Goal: Task Accomplishment & Management: Complete application form

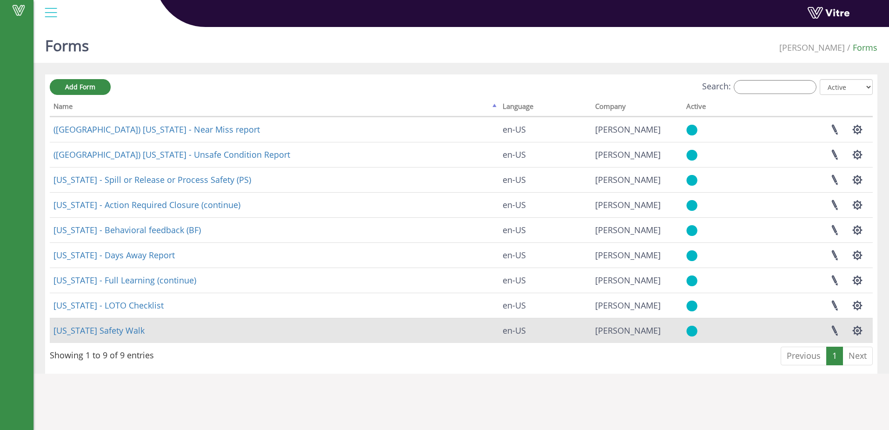
click at [342, 329] on td "Georgia Safety Walk" at bounding box center [274, 330] width 449 height 25
click at [100, 331] on link "Georgia Safety Walk" at bounding box center [98, 330] width 91 height 11
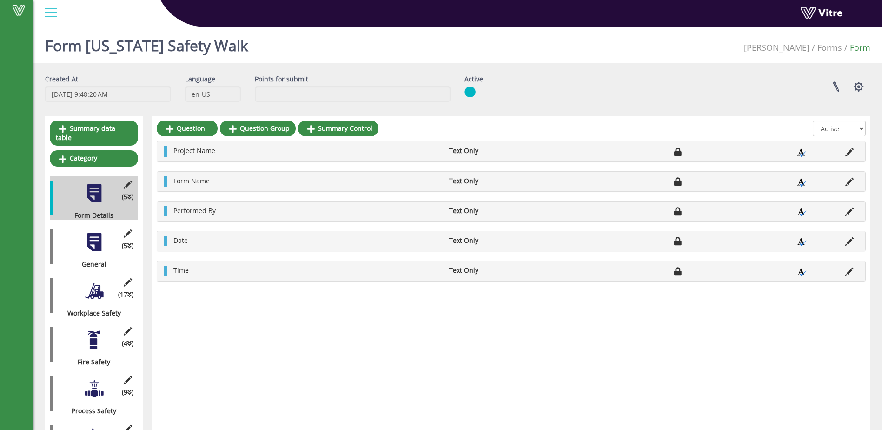
click at [93, 234] on div at bounding box center [94, 242] width 21 height 21
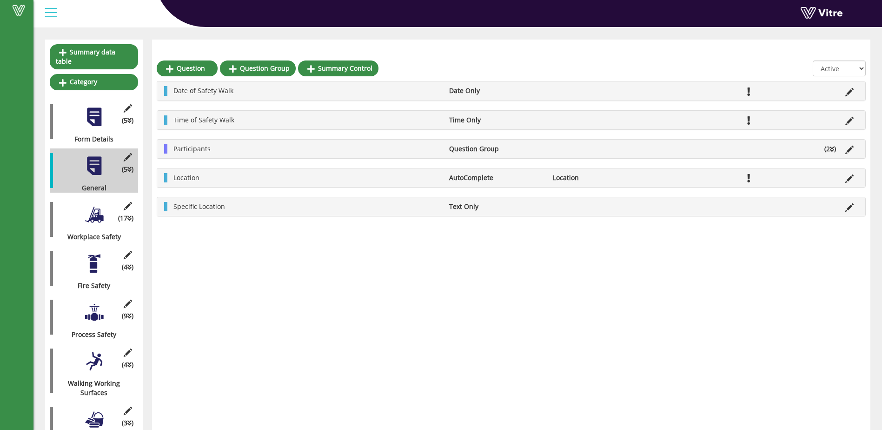
scroll to position [93, 0]
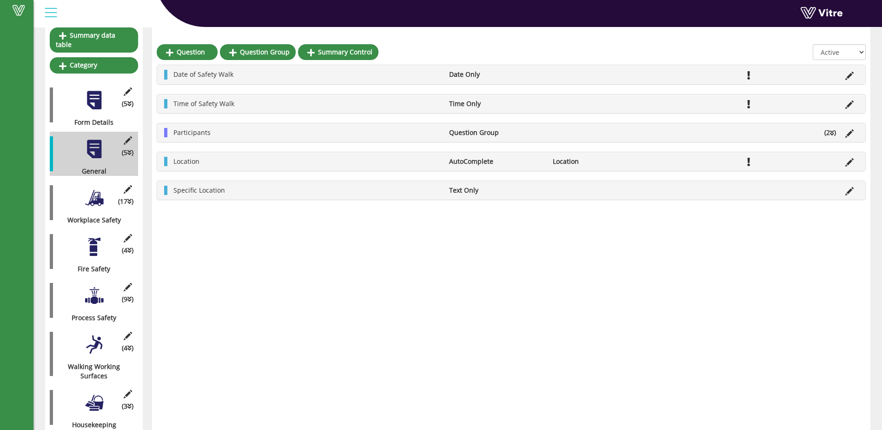
click at [191, 167] on div "Location AutoComplete Location" at bounding box center [511, 161] width 708 height 19
click at [191, 164] on span "Location" at bounding box center [187, 161] width 26 height 9
click at [97, 191] on div at bounding box center [94, 197] width 21 height 21
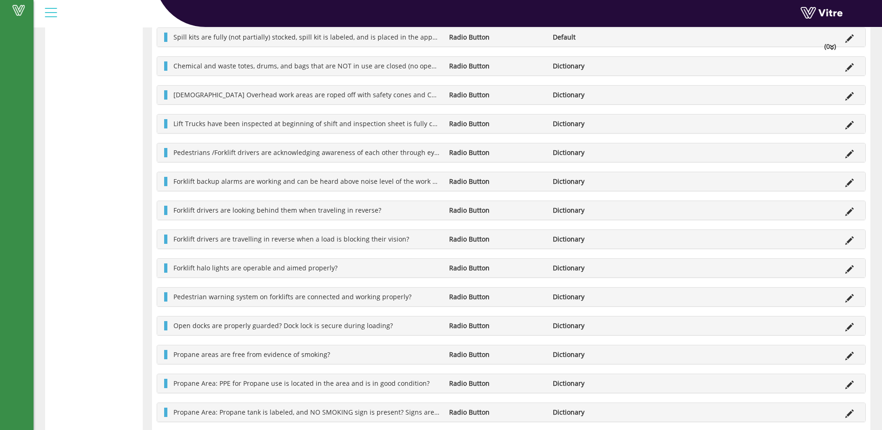
scroll to position [720, 0]
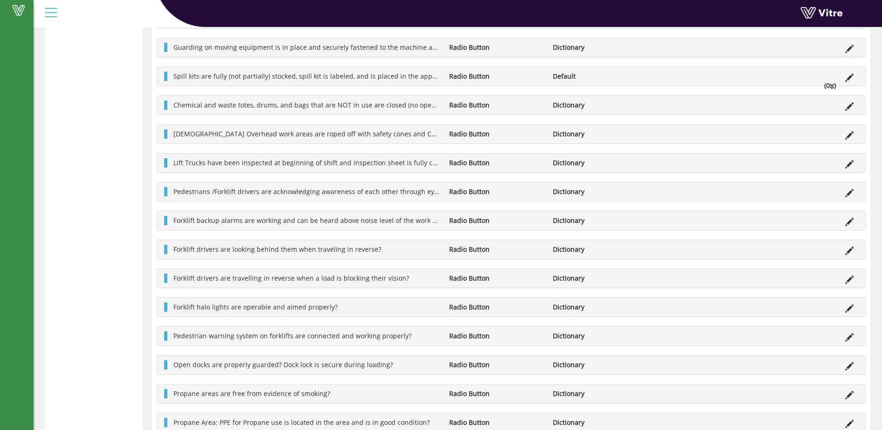
scroll to position [578, 0]
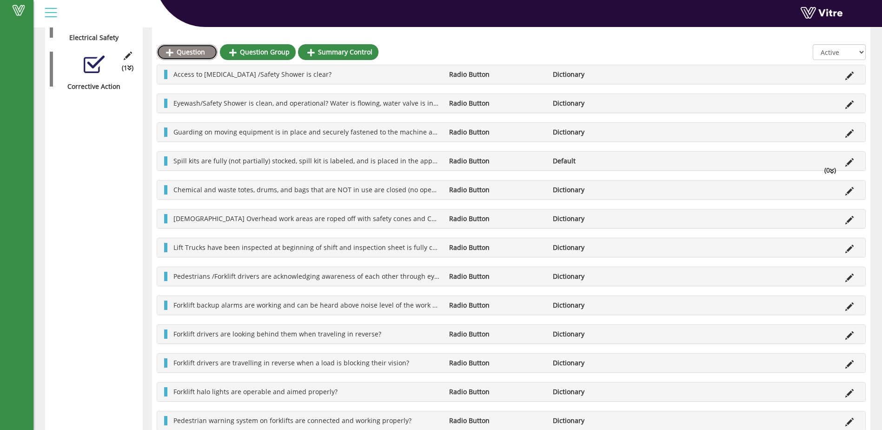
click at [190, 53] on link "Question" at bounding box center [187, 52] width 61 height 16
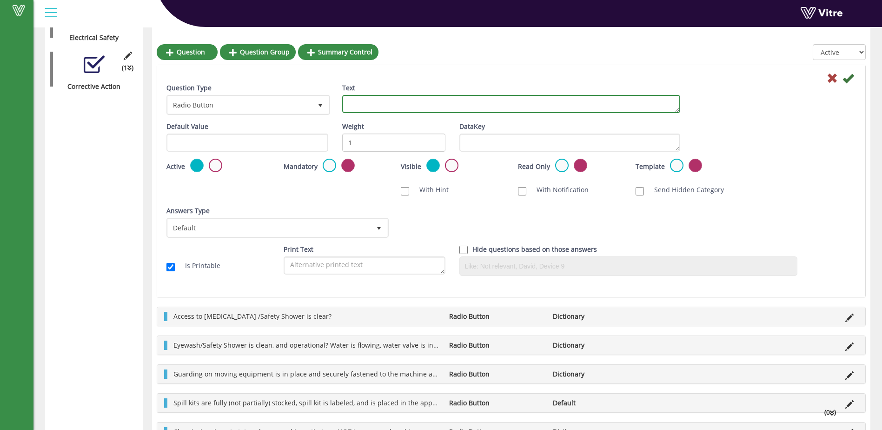
click at [356, 104] on textarea "Text" at bounding box center [511, 104] width 338 height 18
type textarea "p"
drag, startPoint x: 579, startPoint y: 102, endPoint x: 558, endPoint y: 104, distance: 21.4
click at [558, 104] on textarea "Portable tools have been inspected prior to use and inspection docuemtned in sh…" at bounding box center [511, 104] width 338 height 18
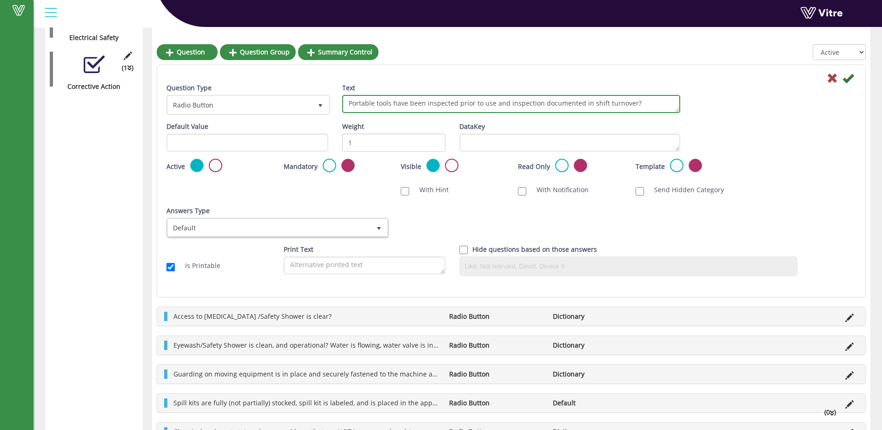
type textarea "Portable tools have been inspected prior to use and inspection documented in sh…"
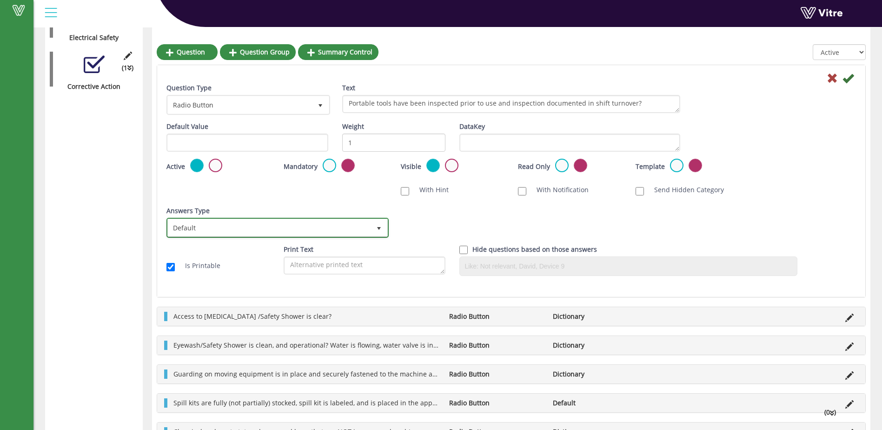
click at [379, 228] on span "select" at bounding box center [378, 228] width 7 height 7
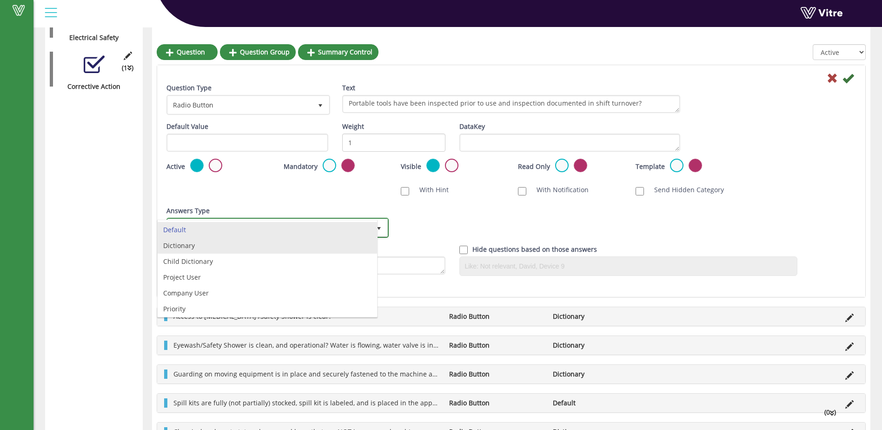
click at [365, 248] on li "Dictionary" at bounding box center [268, 246] width 220 height 16
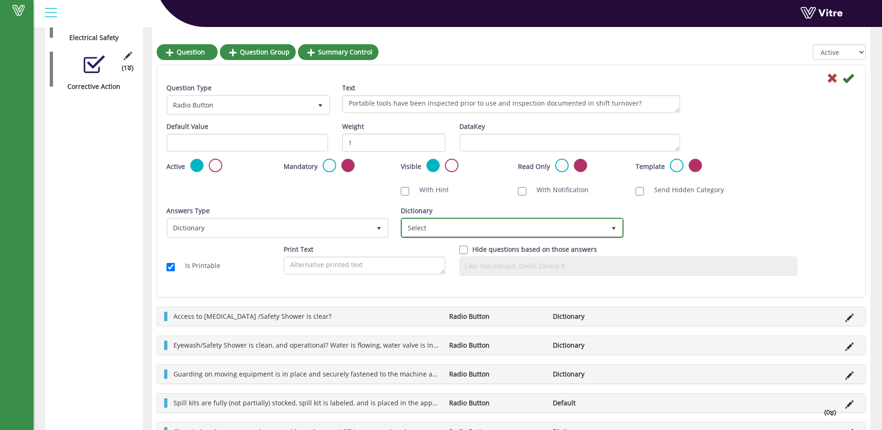
click at [614, 225] on span "select" at bounding box center [613, 228] width 7 height 7
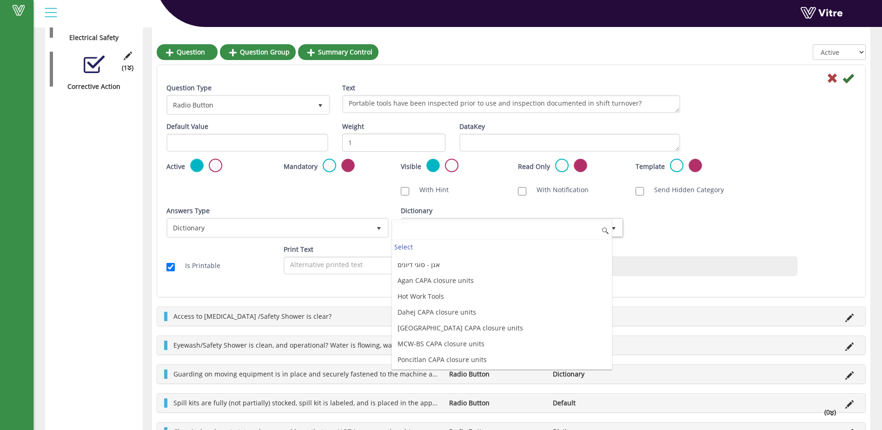
scroll to position [2527, 0]
click at [458, 344] on li "Yes\No\NA with comment" at bounding box center [502, 343] width 220 height 16
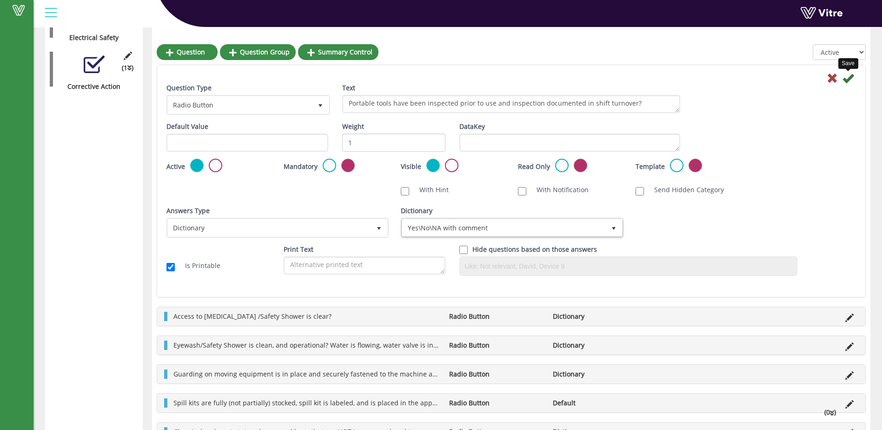
click at [850, 80] on icon at bounding box center [848, 78] width 11 height 11
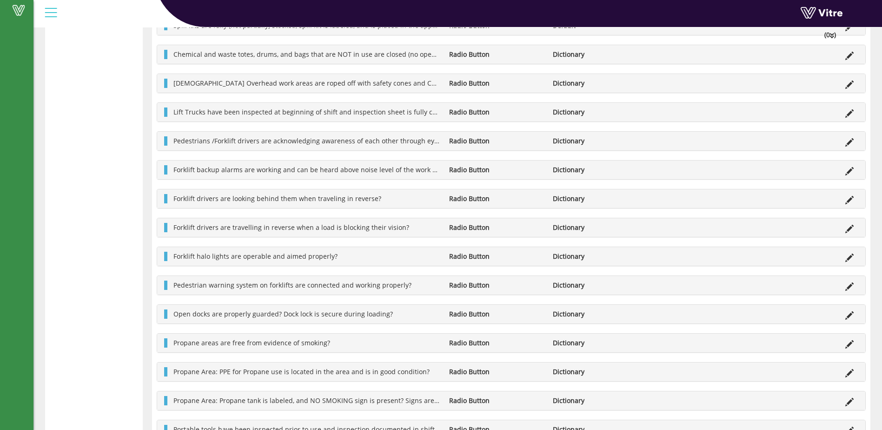
scroll to position [748, 0]
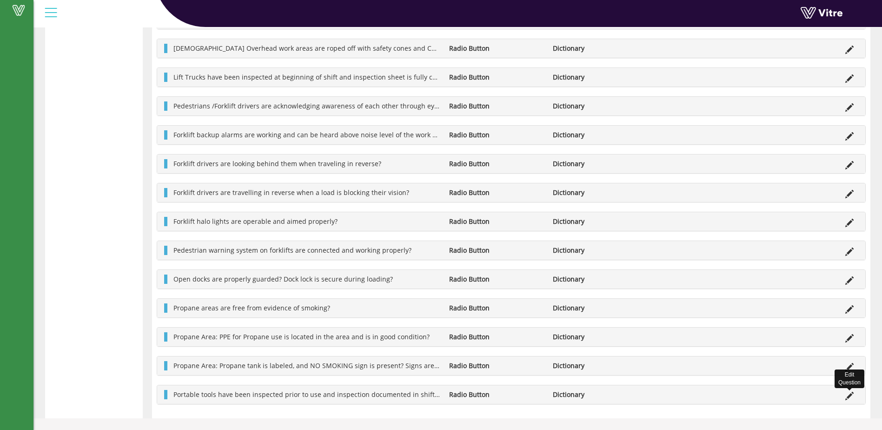
click at [852, 394] on icon at bounding box center [850, 396] width 8 height 8
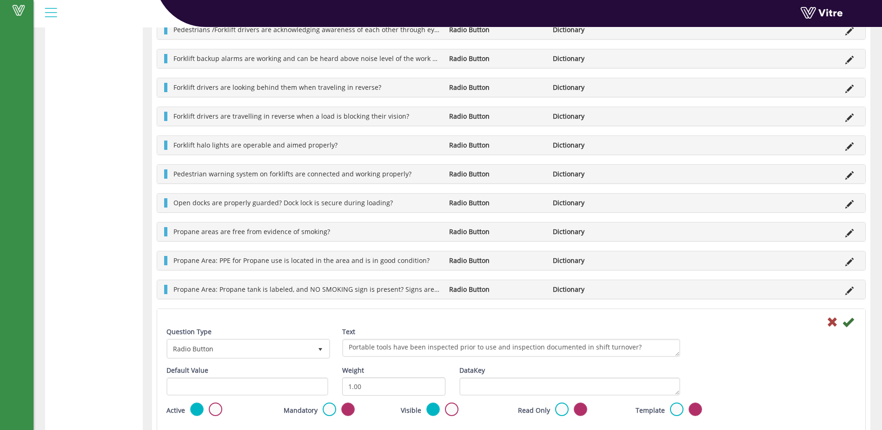
scroll to position [841, 0]
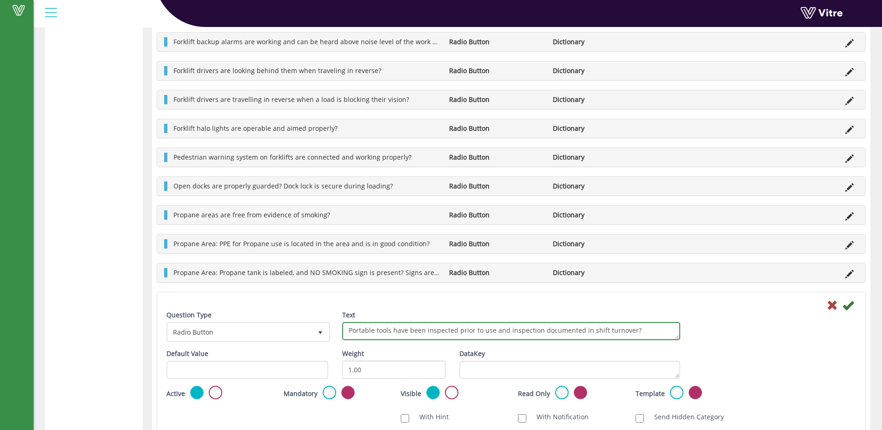
click at [629, 332] on textarea "Portable tools have been inspected prior to use and inspection documented in sh…" at bounding box center [511, 331] width 338 height 18
type textarea "Portable tools have been inspected prior to use and inspection documented in sh…"
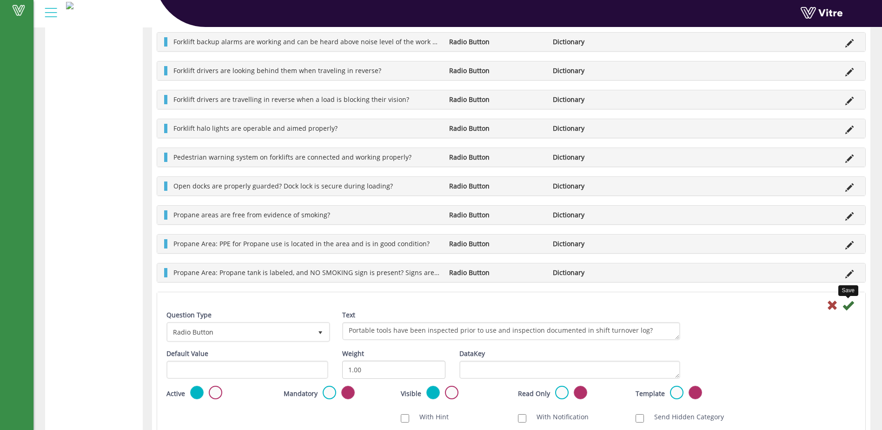
click at [849, 305] on icon at bounding box center [848, 305] width 11 height 11
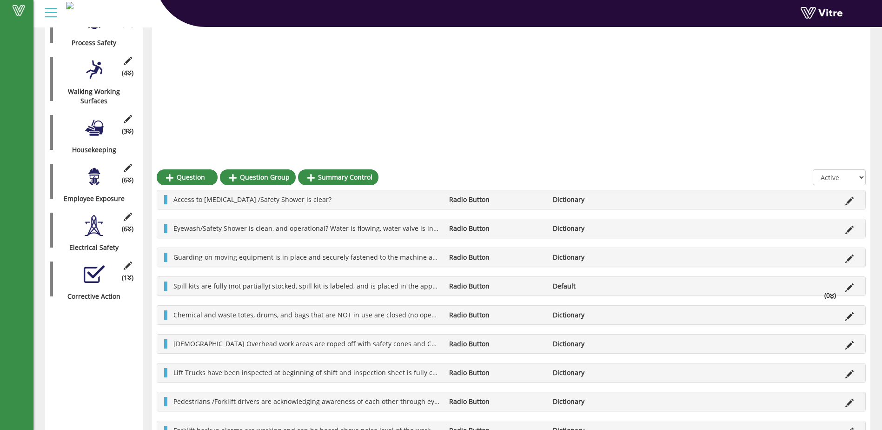
scroll to position [359, 0]
